Goal: Navigation & Orientation: Find specific page/section

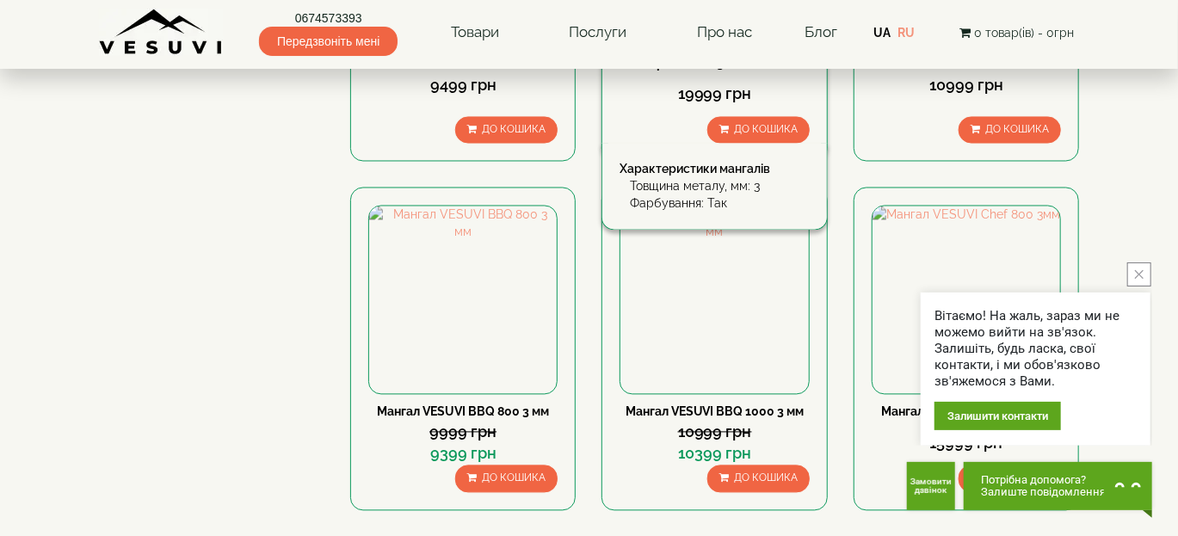
scroll to position [1720, 0]
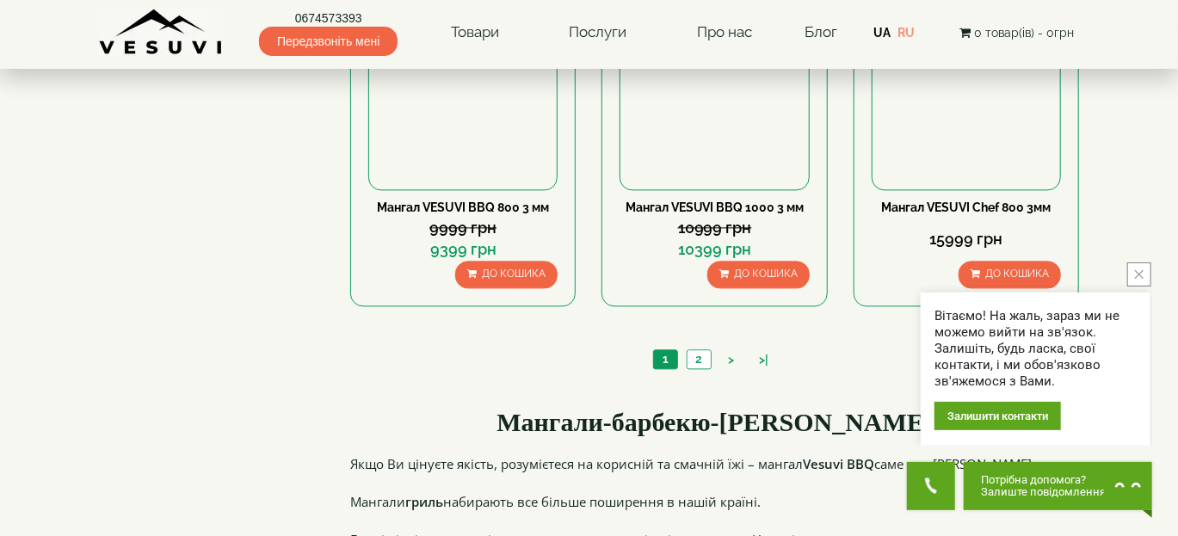
click at [1139, 274] on icon "close button" at bounding box center [1139, 274] width 9 height 9
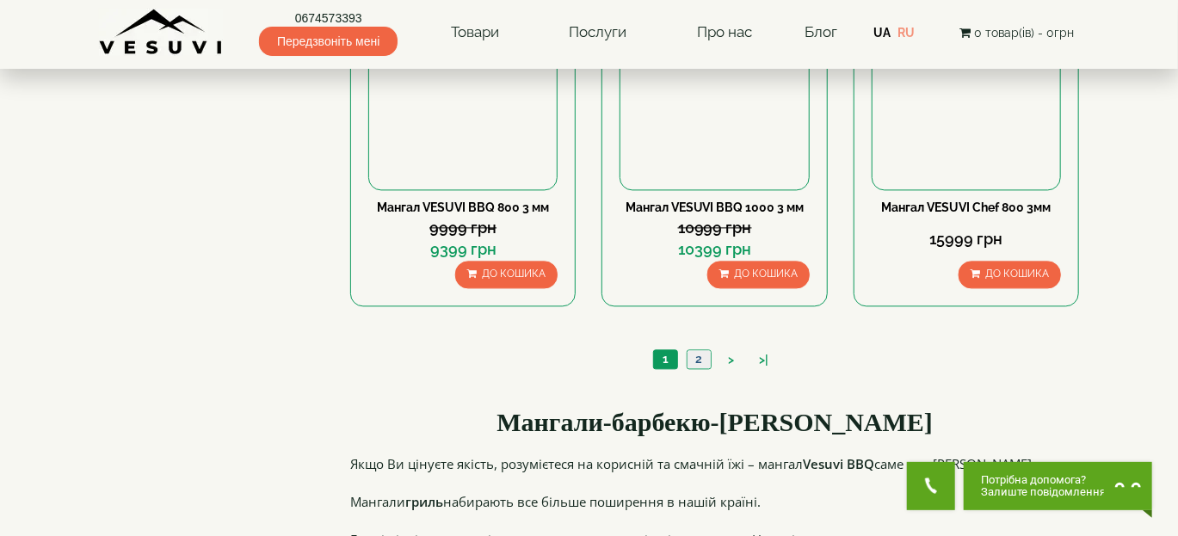
click at [695, 350] on link "2" at bounding box center [699, 359] width 24 height 18
